Goal: Check status: Check status

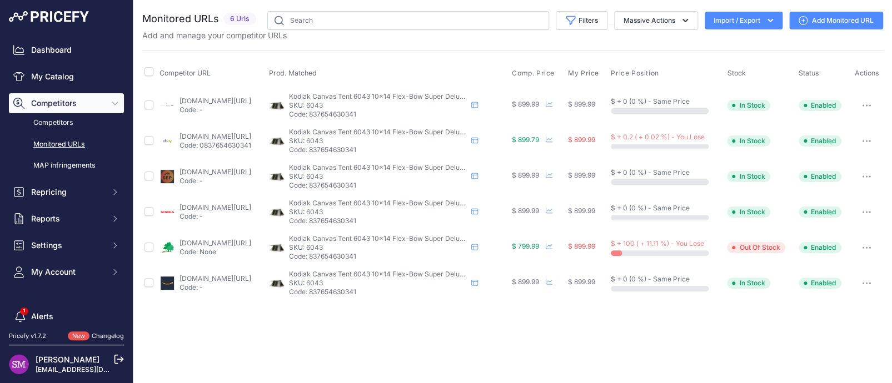
click at [229, 135] on link "ebay.com/itm/186153715949?prirule_jdsnikfkfjsd=9996" at bounding box center [216, 136] width 72 height 8
click at [868, 140] on icon "button" at bounding box center [866, 141] width 9 height 2
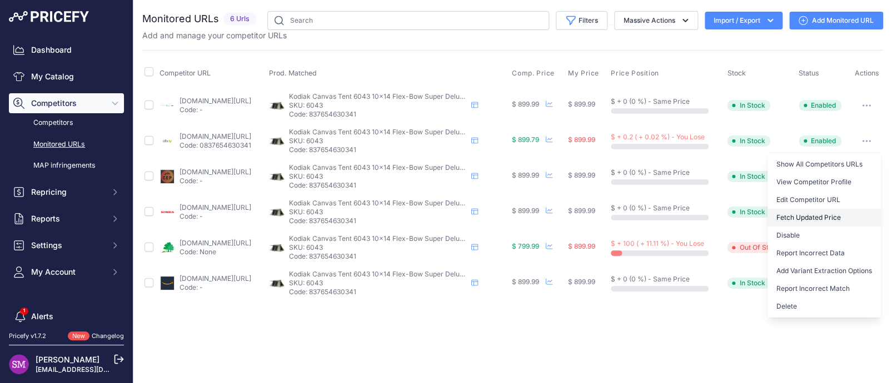
click at [811, 217] on button "Fetch Updated Price" at bounding box center [823, 218] width 113 height 18
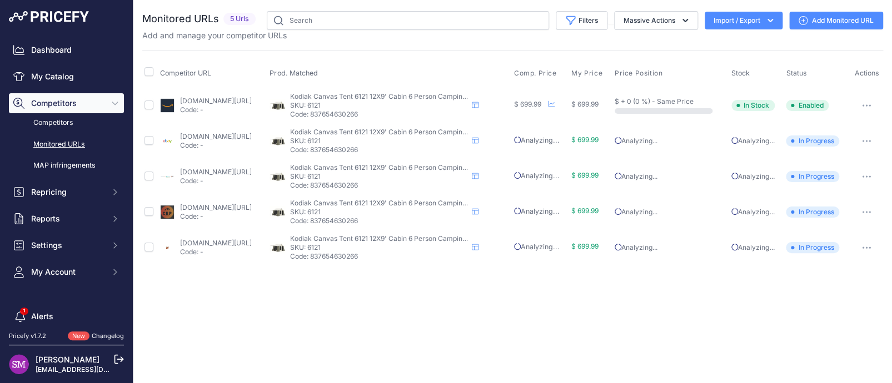
click at [225, 134] on link "[DOMAIN_NAME][URL]" at bounding box center [216, 136] width 72 height 8
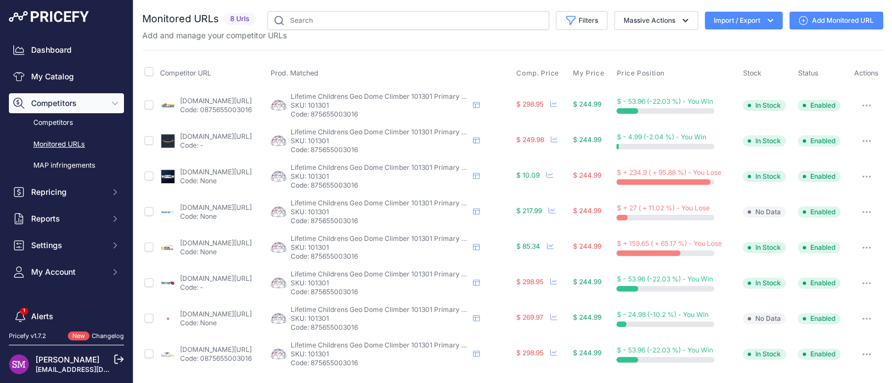
click at [227, 170] on link "[DOMAIN_NAME][URL]" at bounding box center [216, 172] width 72 height 8
click at [862, 176] on icon "button" at bounding box center [866, 177] width 9 height 2
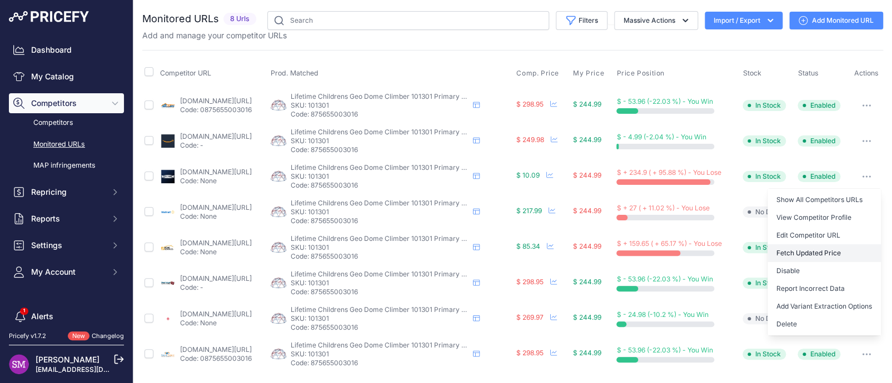
click at [803, 248] on button "Fetch Updated Price" at bounding box center [823, 254] width 113 height 18
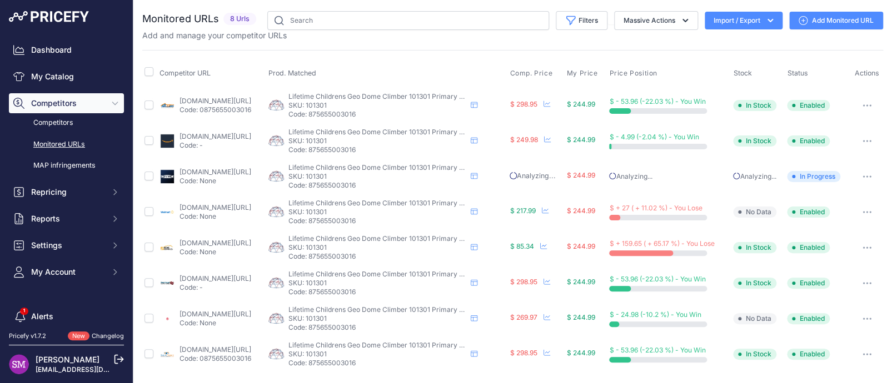
click at [193, 239] on link "homedepot.com/p/lifetime-red-and-blue-dome-climber-101301/202507931" at bounding box center [216, 243] width 72 height 8
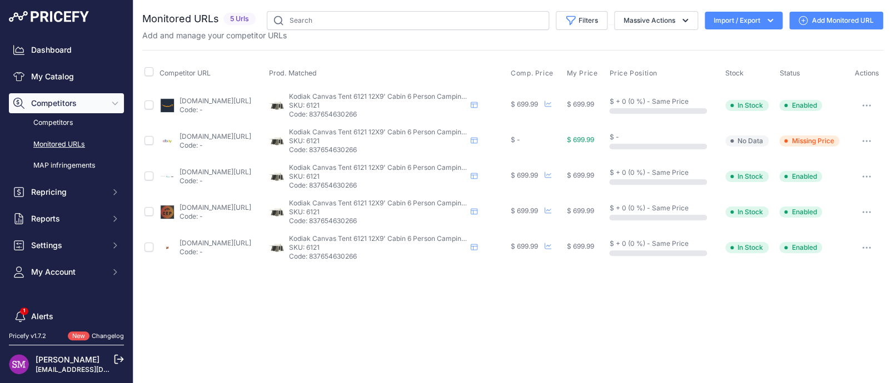
click at [869, 140] on icon "button" at bounding box center [866, 141] width 9 height 2
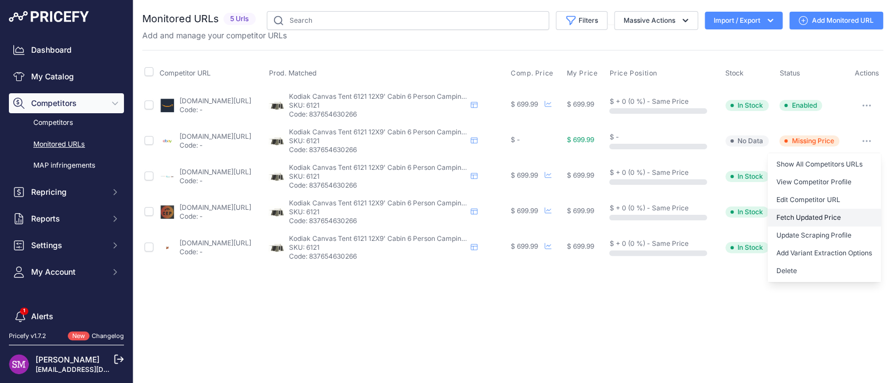
click at [817, 213] on button "Fetch Updated Price" at bounding box center [823, 218] width 113 height 18
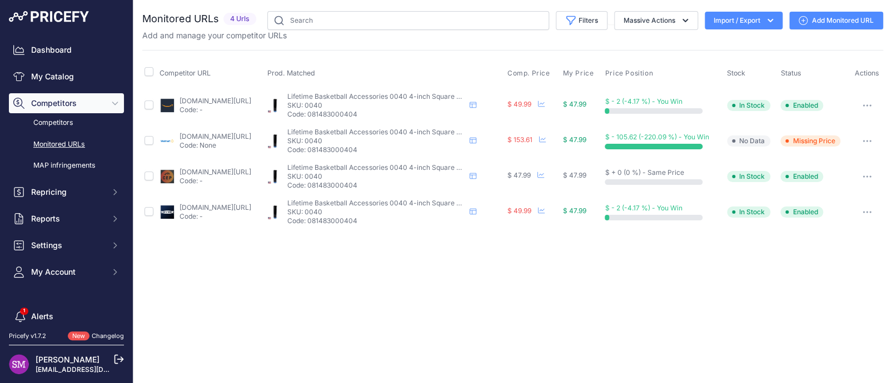
click at [228, 134] on link "walmart.com/ip/lifetime-0040-in-ground-black-steel-basketball-accessory-for-4-i…" at bounding box center [216, 136] width 72 height 8
drag, startPoint x: 719, startPoint y: 132, endPoint x: 866, endPoint y: 141, distance: 148.1
click at [866, 141] on icon "button" at bounding box center [867, 141] width 9 height 2
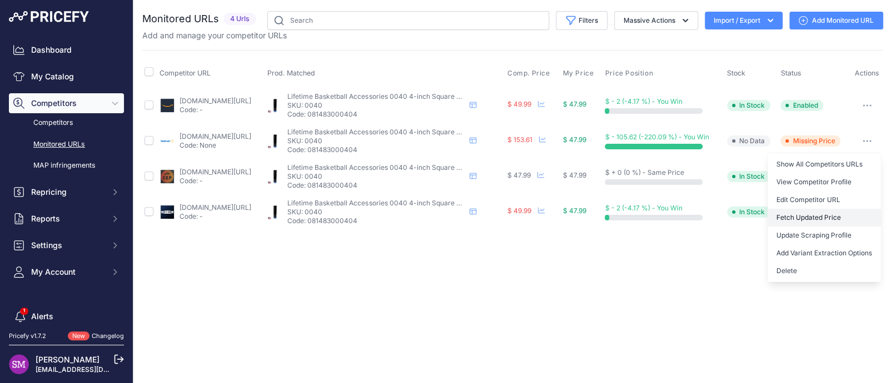
click at [822, 212] on button "Fetch Updated Price" at bounding box center [823, 218] width 113 height 18
